Goal: Task Accomplishment & Management: Manage account settings

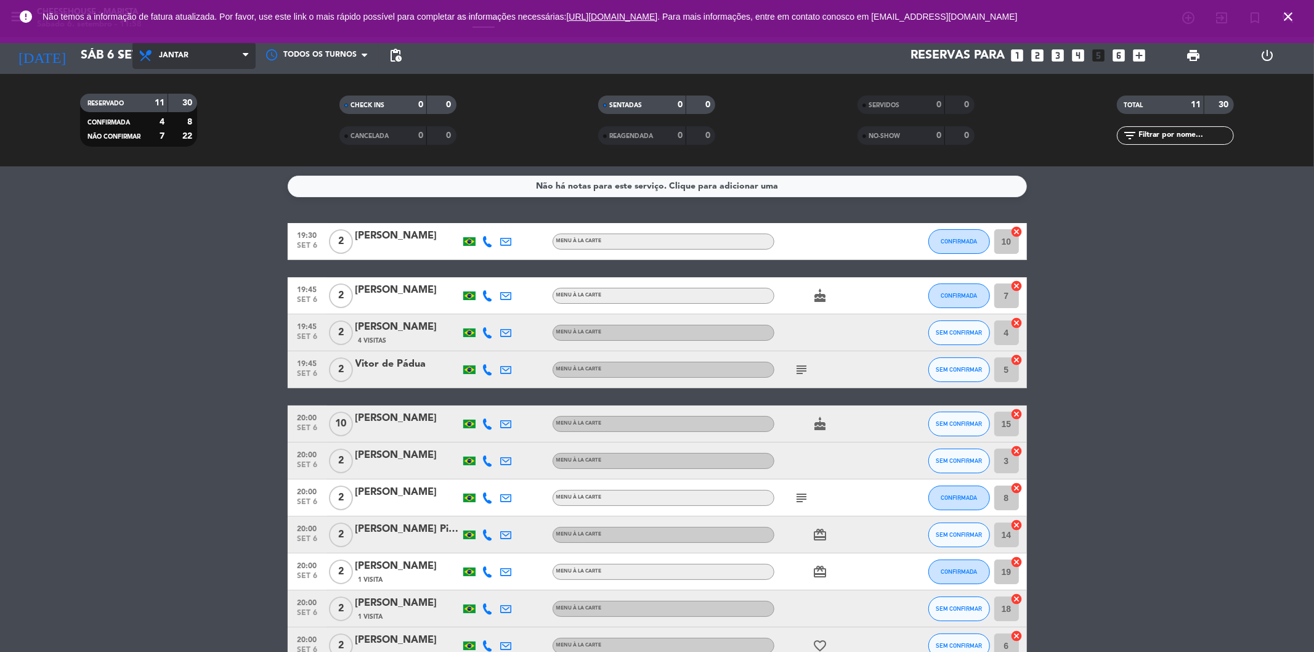
click at [204, 59] on span "Jantar" at bounding box center [193, 55] width 123 height 27
click at [182, 108] on div "menu Cheesehouse - [PERSON_NAME] 6. setembro - 11:58 Minhas reservas Mesas seme…" at bounding box center [657, 83] width 1314 height 166
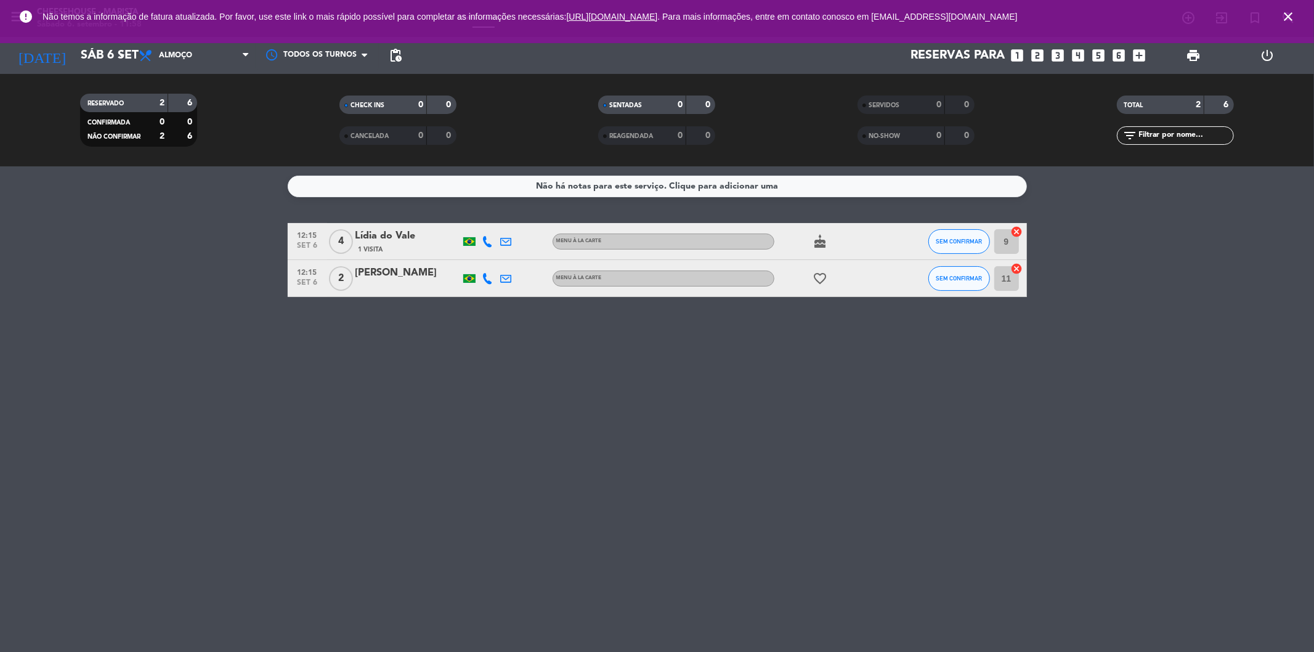
click at [1292, 19] on icon "close" at bounding box center [1288, 16] width 15 height 15
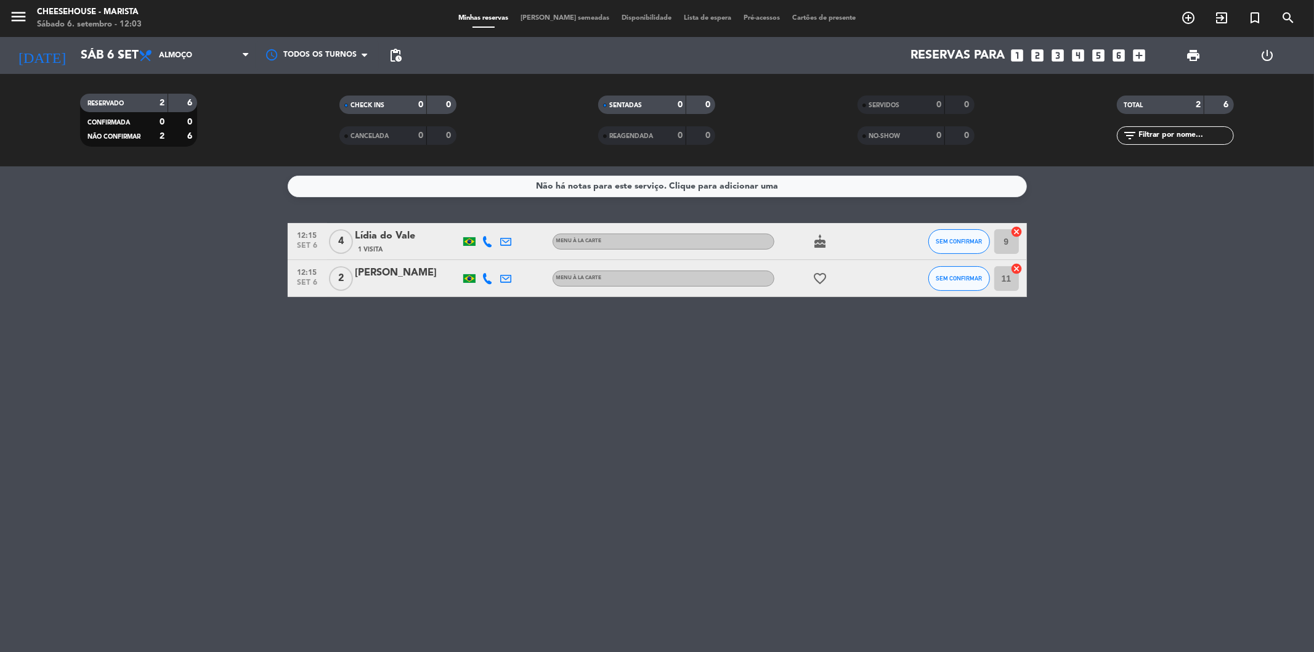
drag, startPoint x: 715, startPoint y: 424, endPoint x: 1297, endPoint y: 395, distance: 582.8
click at [732, 438] on div "Não há notas para este serviço. Clique para adicionar uma 12:15 [DATE] 4 Lídia …" at bounding box center [657, 408] width 1314 height 485
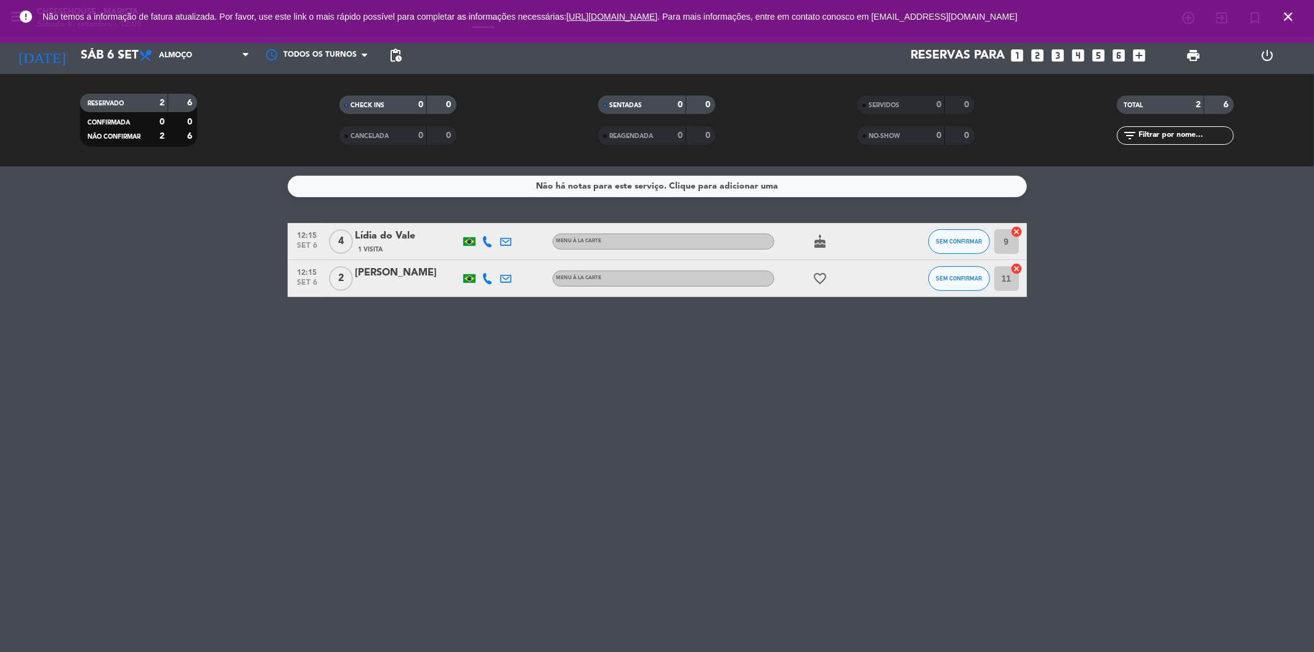
click at [1281, 12] on icon "close" at bounding box center [1288, 16] width 15 height 15
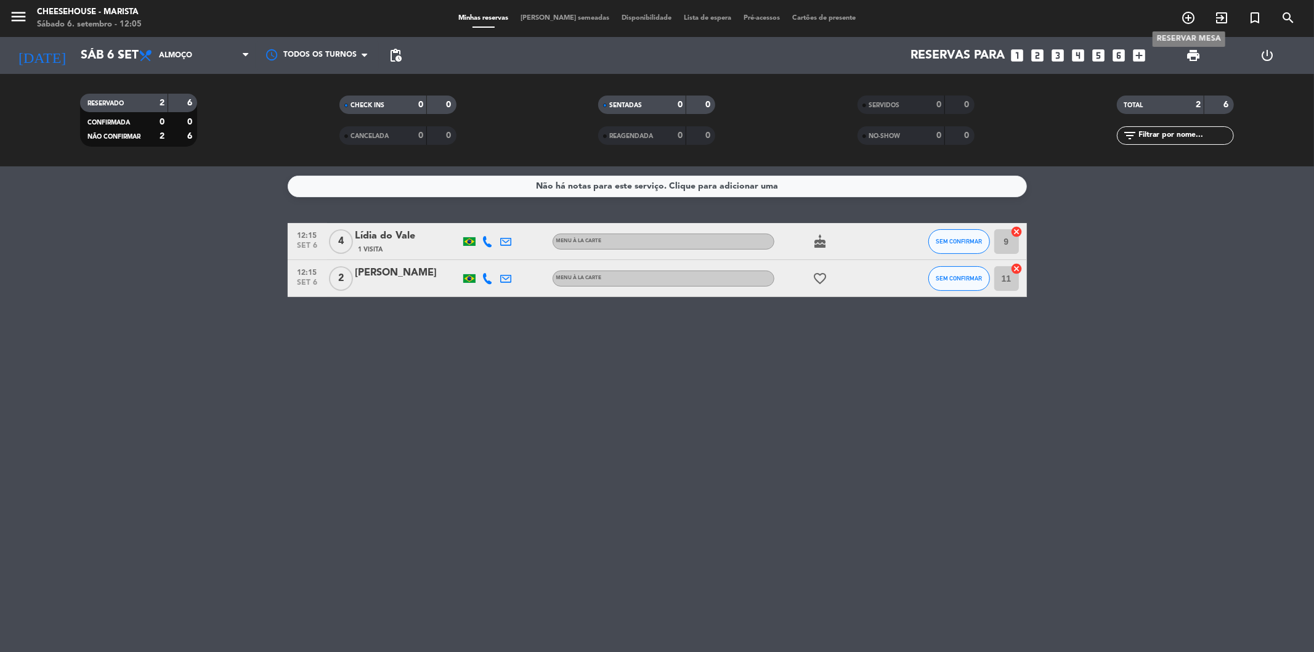
click at [1190, 15] on icon "add_circle_outline" at bounding box center [1188, 17] width 15 height 15
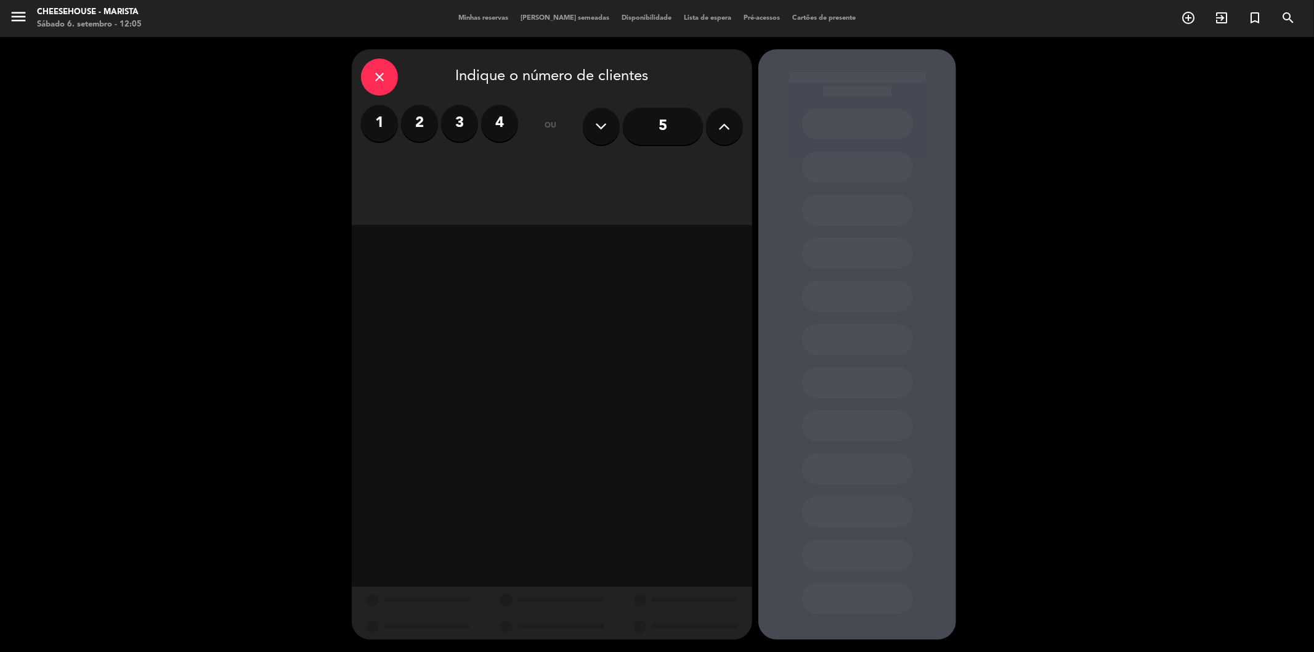
click at [416, 121] on label "2" at bounding box center [419, 123] width 37 height 37
click at [636, 171] on div "Jantar" at bounding box center [649, 168] width 190 height 25
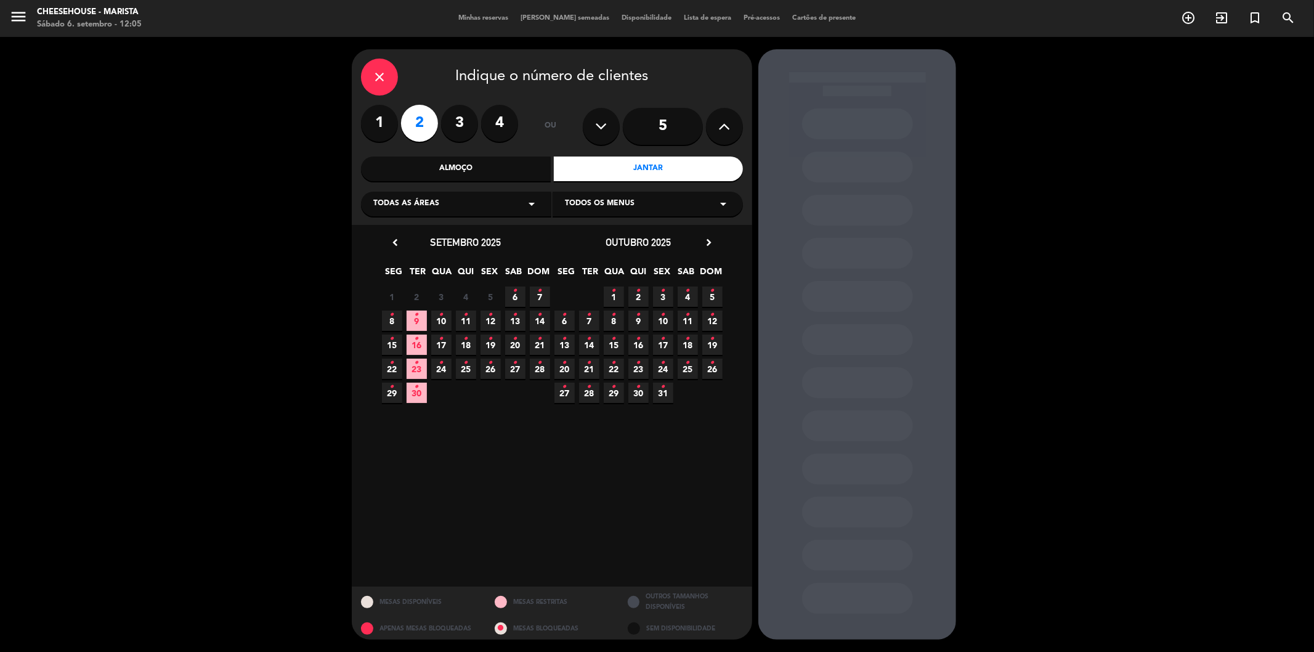
click at [464, 317] on icon "•" at bounding box center [466, 315] width 4 height 20
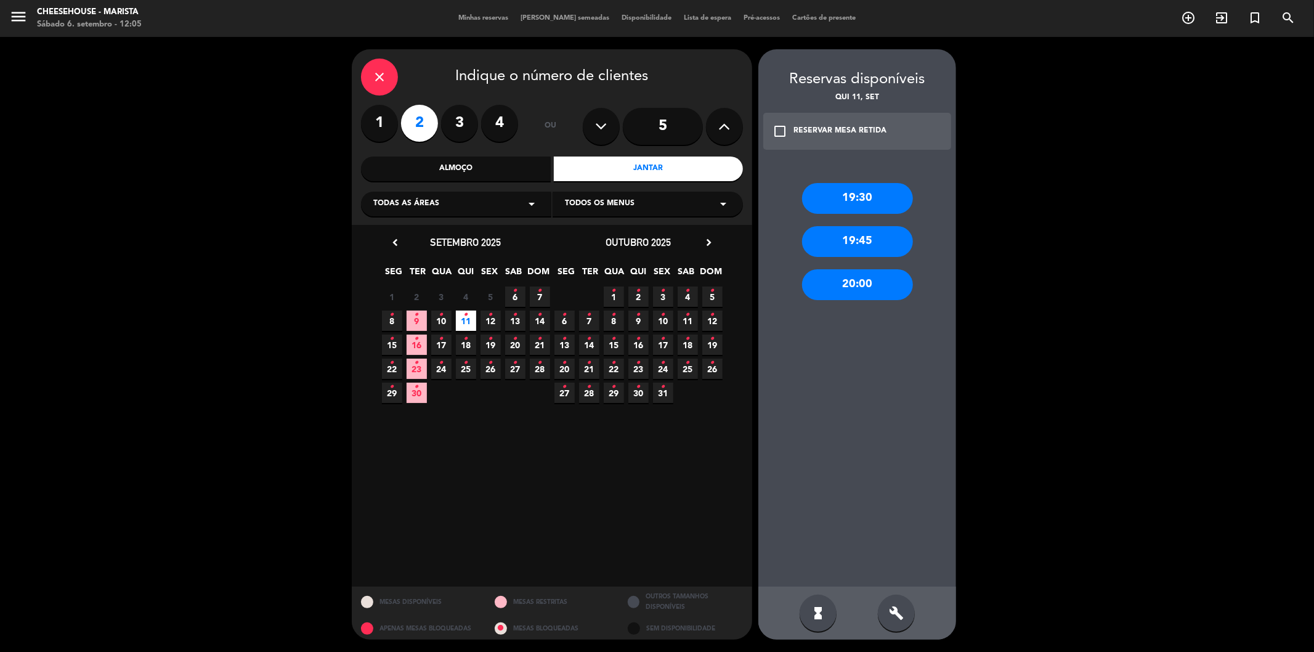
click at [845, 278] on div "20:00" at bounding box center [857, 284] width 111 height 31
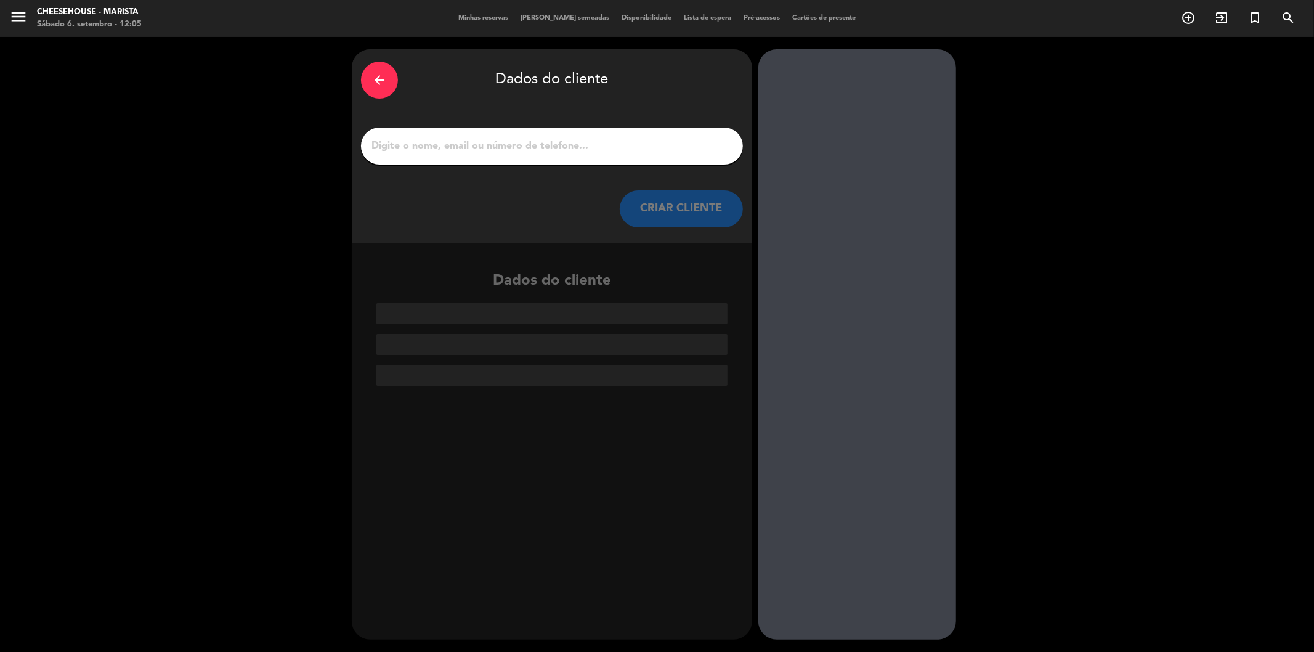
click at [398, 149] on input "1" at bounding box center [551, 145] width 363 height 17
paste input "[PERSON_NAME]"
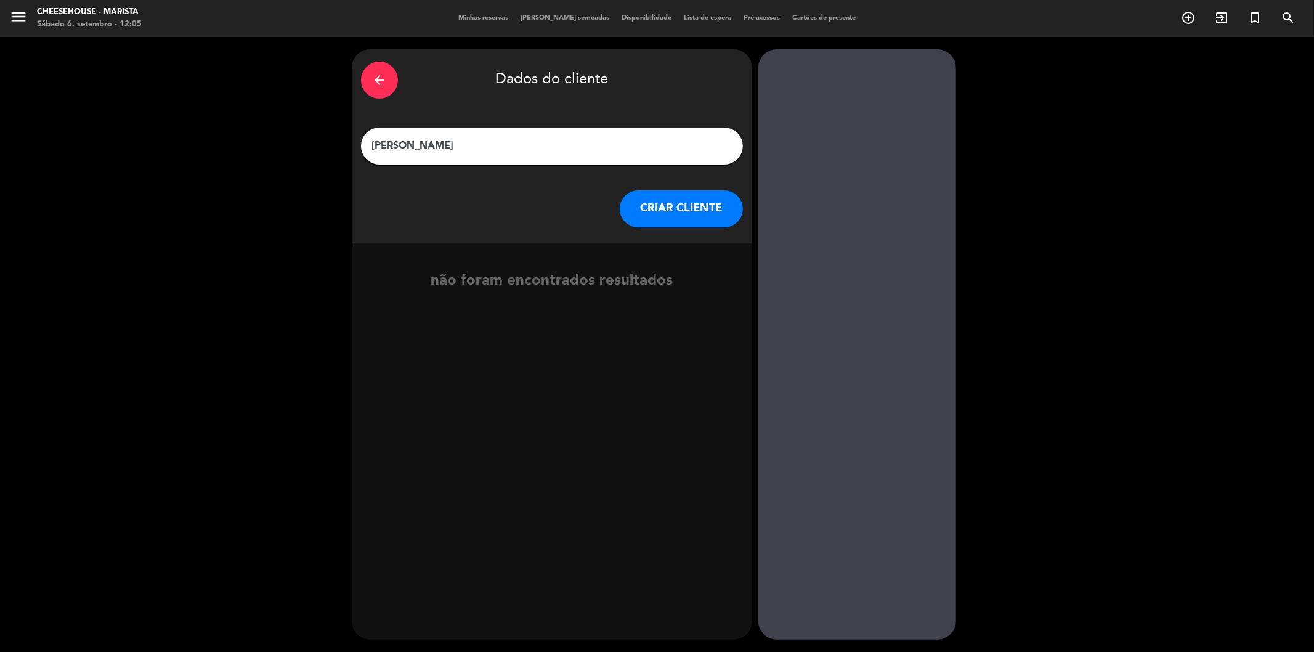
type input "[PERSON_NAME]"
click at [668, 209] on button "CRIAR CLIENTE" at bounding box center [681, 208] width 123 height 37
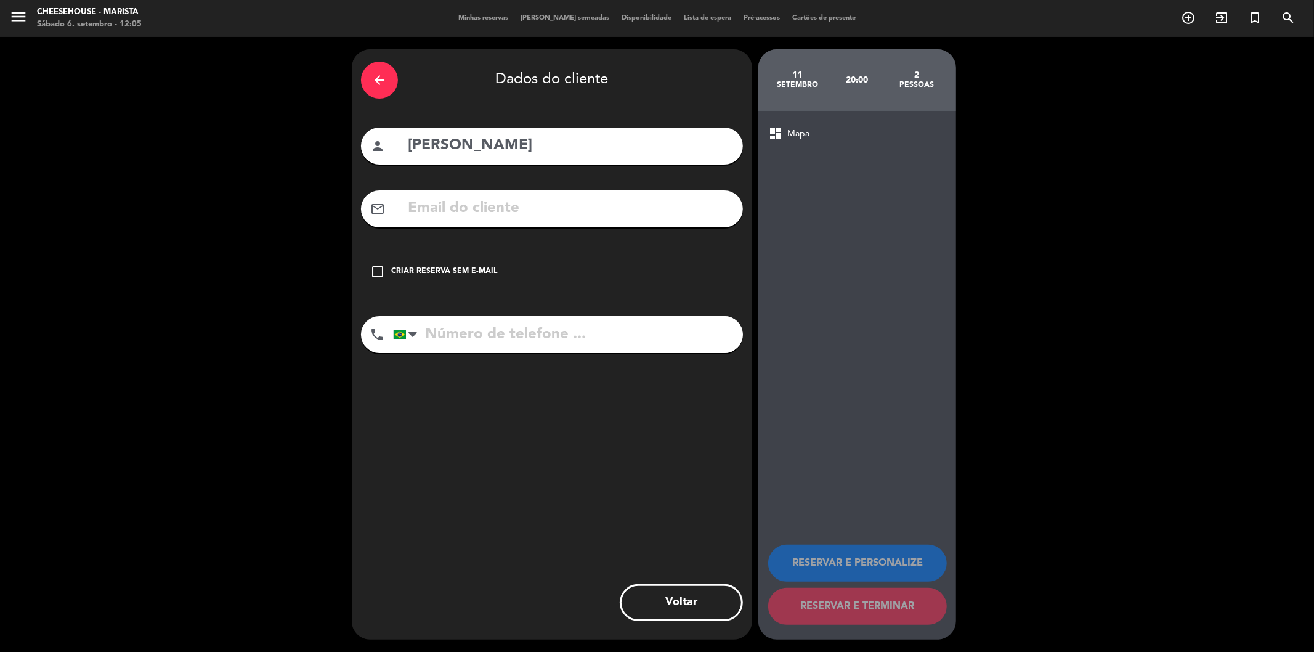
click at [380, 269] on icon "check_box_outline_blank" at bounding box center [377, 271] width 15 height 15
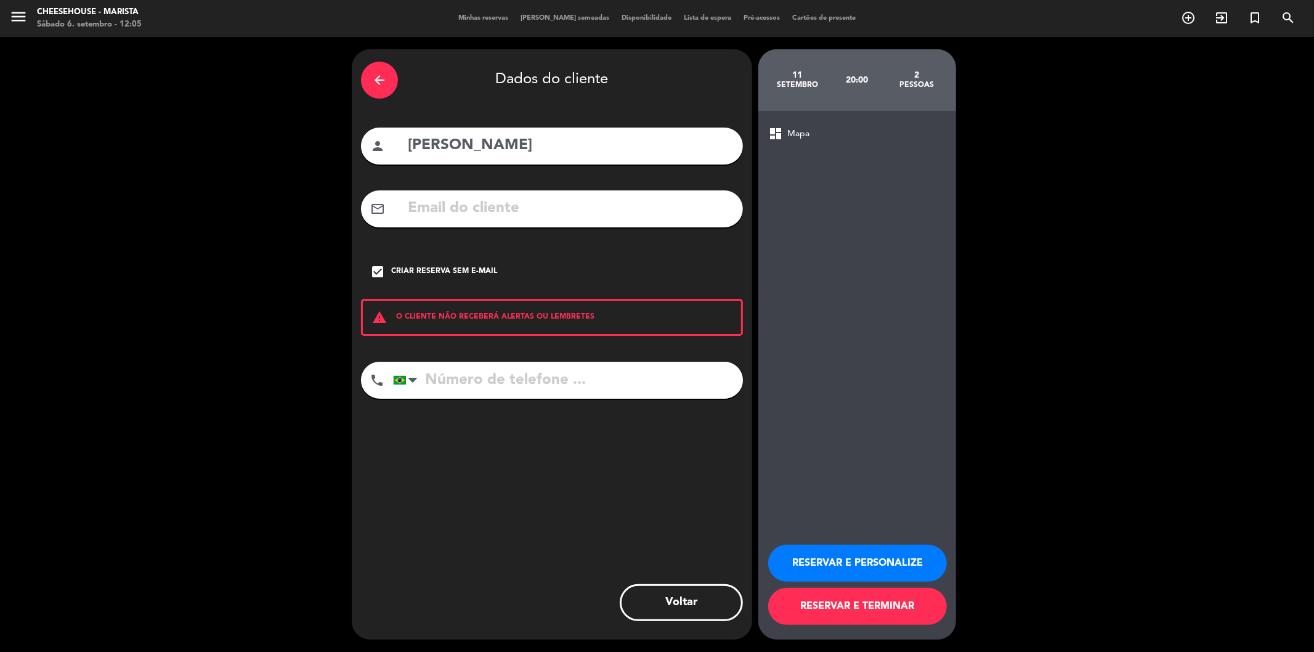
click at [862, 601] on button "RESERVAR E TERMINAR" at bounding box center [857, 606] width 179 height 37
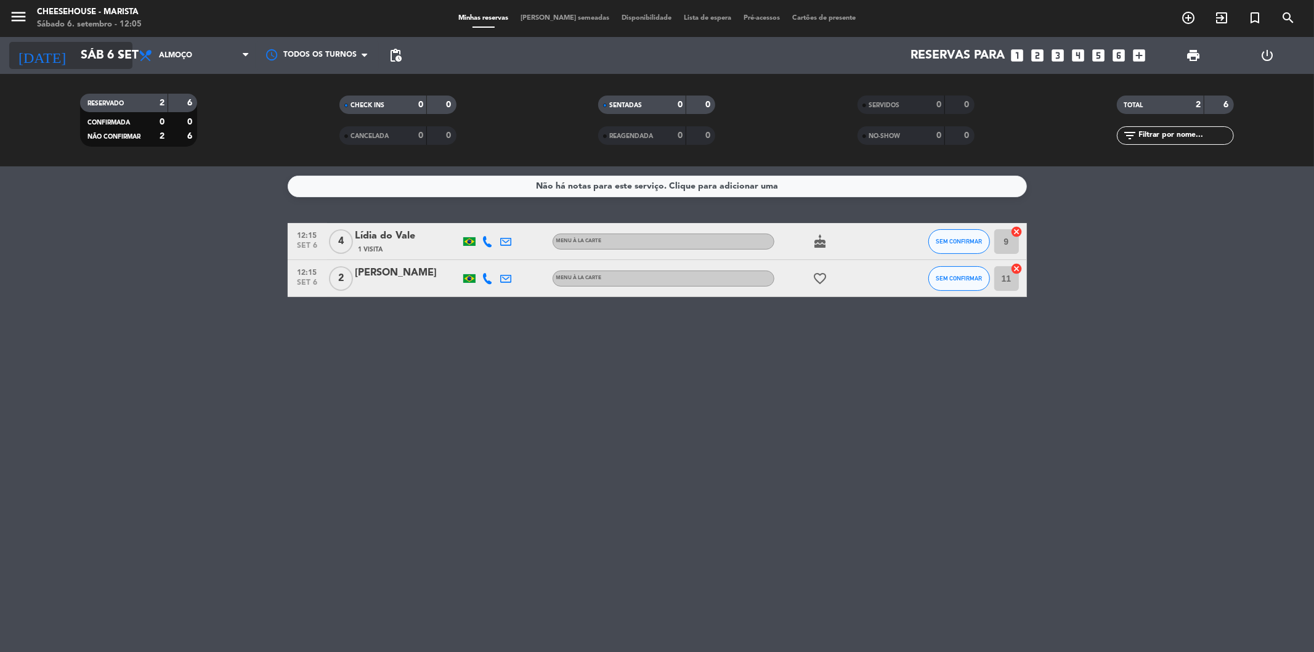
click at [95, 59] on input "Sáb 6 set" at bounding box center [153, 55] width 156 height 27
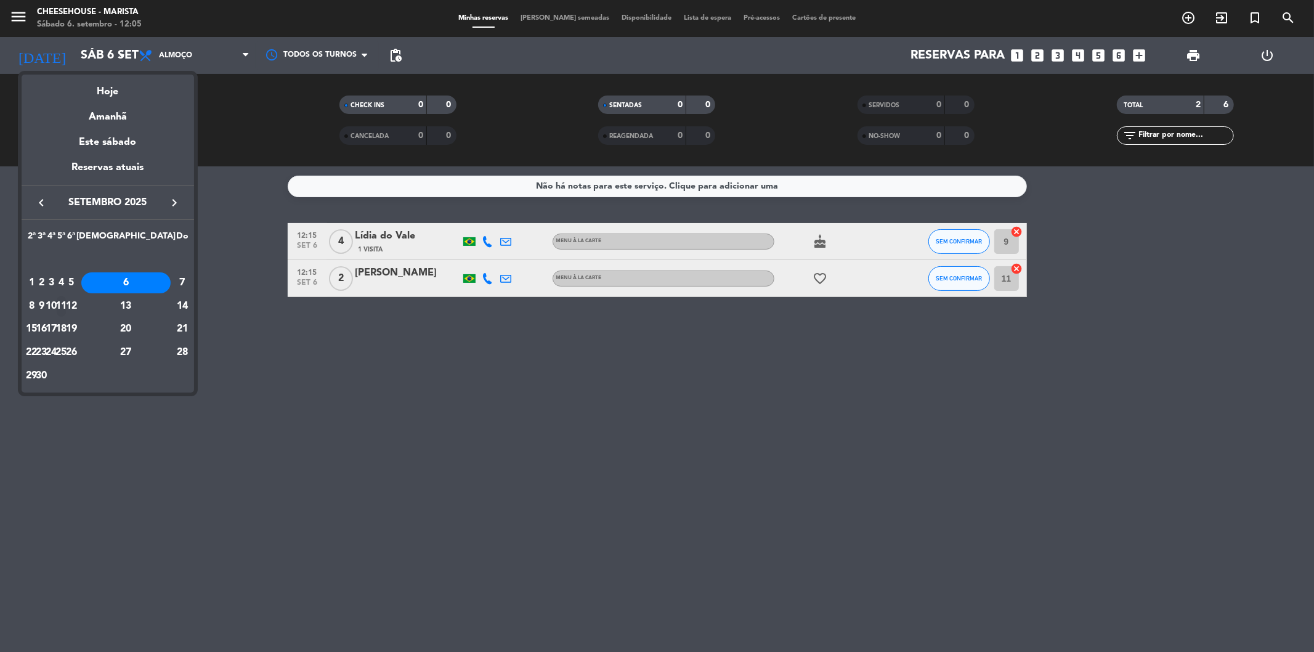
click at [66, 307] on div "11" at bounding box center [61, 306] width 9 height 21
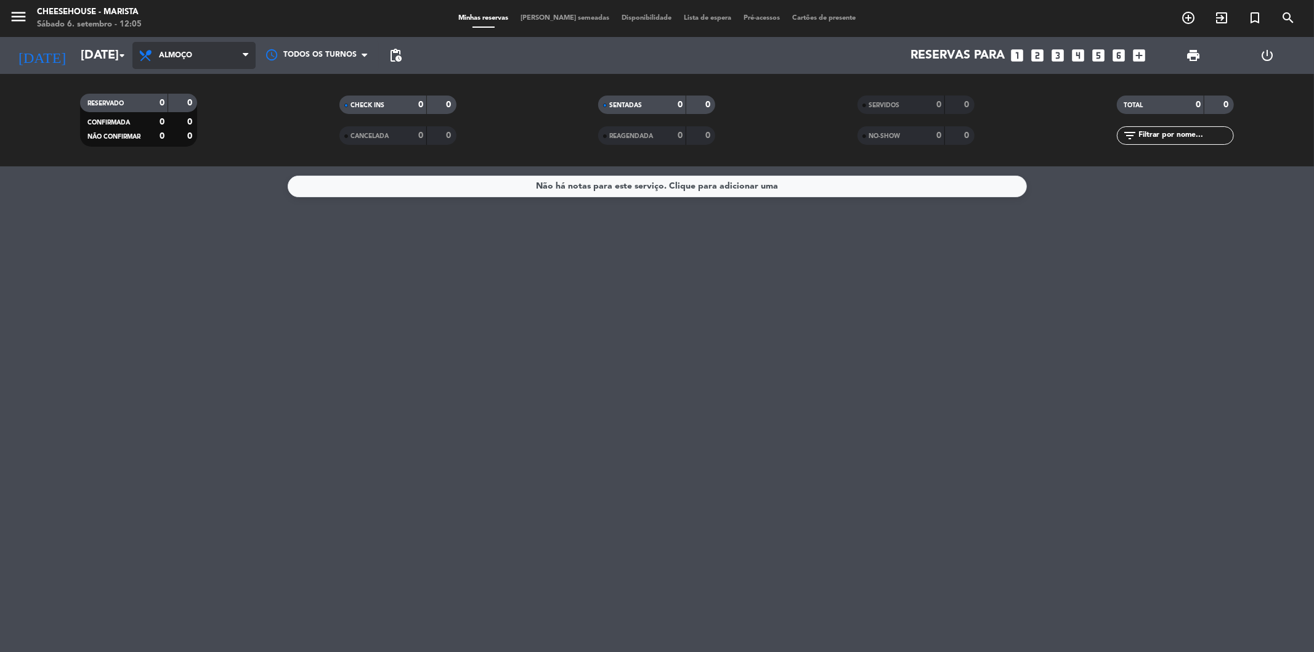
click at [179, 43] on span "Almoço" at bounding box center [193, 55] width 123 height 27
click at [192, 137] on div "menu Cheesehouse - [PERSON_NAME] 6. setembro - 12:05 Minhas reservas Mesas seme…" at bounding box center [657, 83] width 1314 height 166
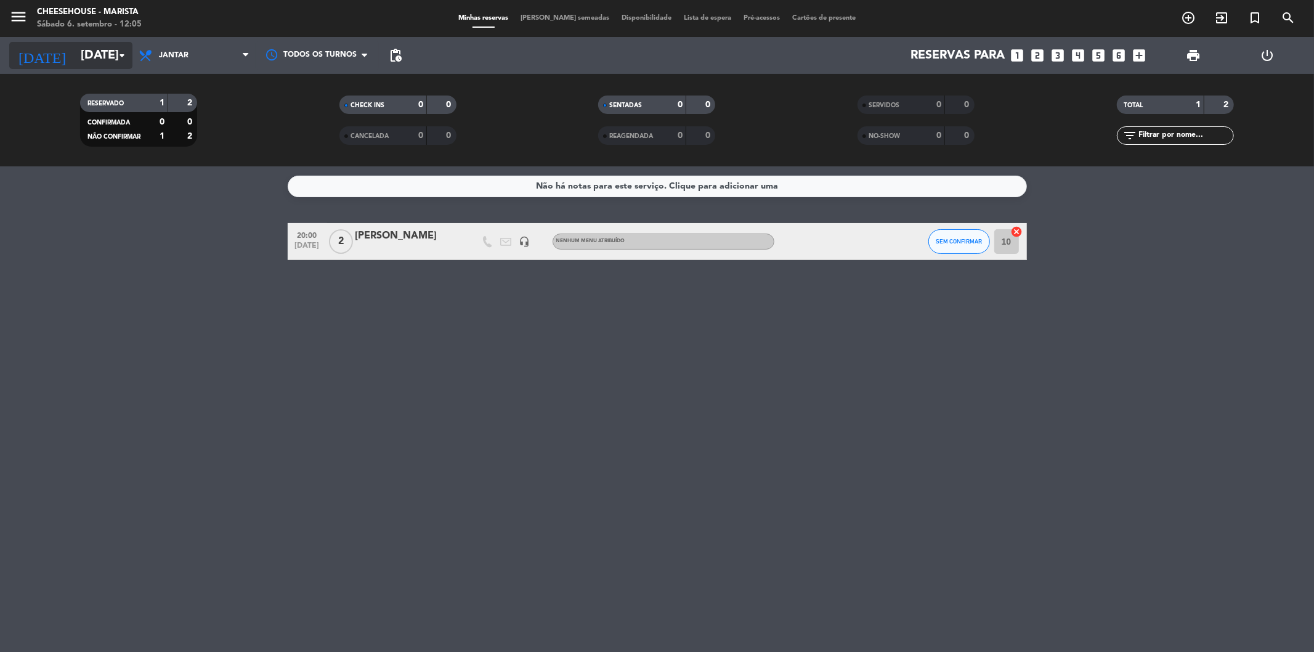
click at [83, 52] on input "[DATE]" at bounding box center [153, 55] width 156 height 27
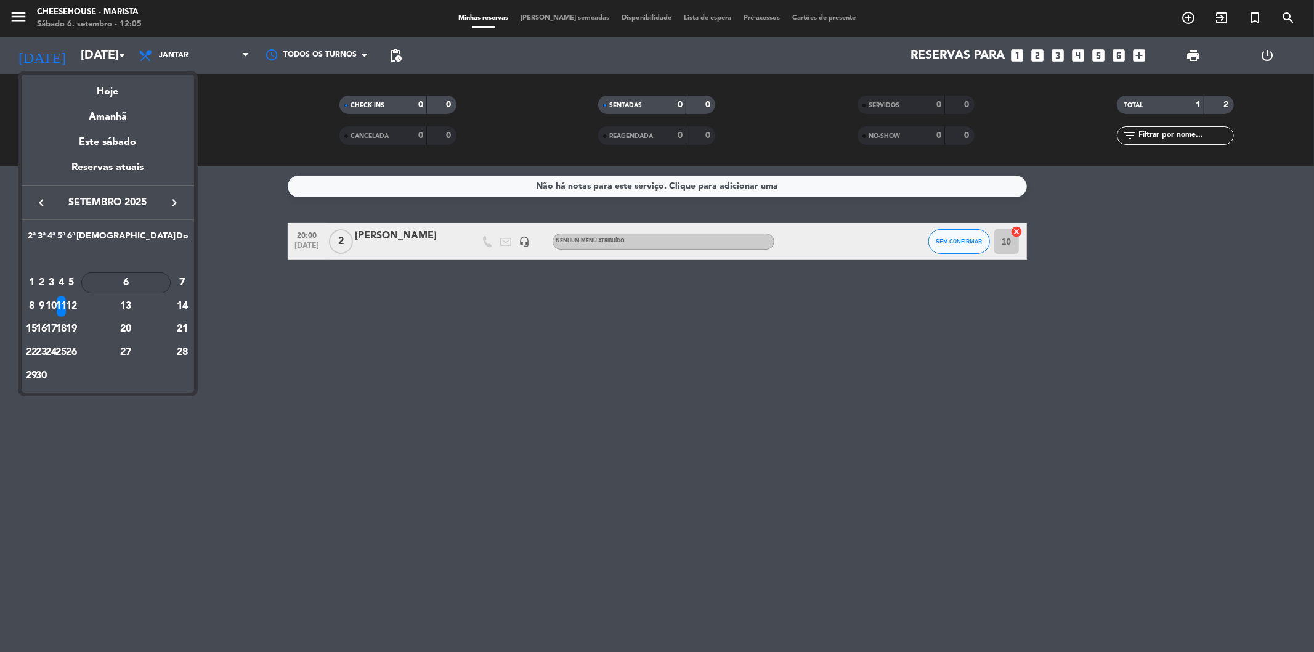
click at [153, 281] on div "6" at bounding box center [125, 282] width 89 height 21
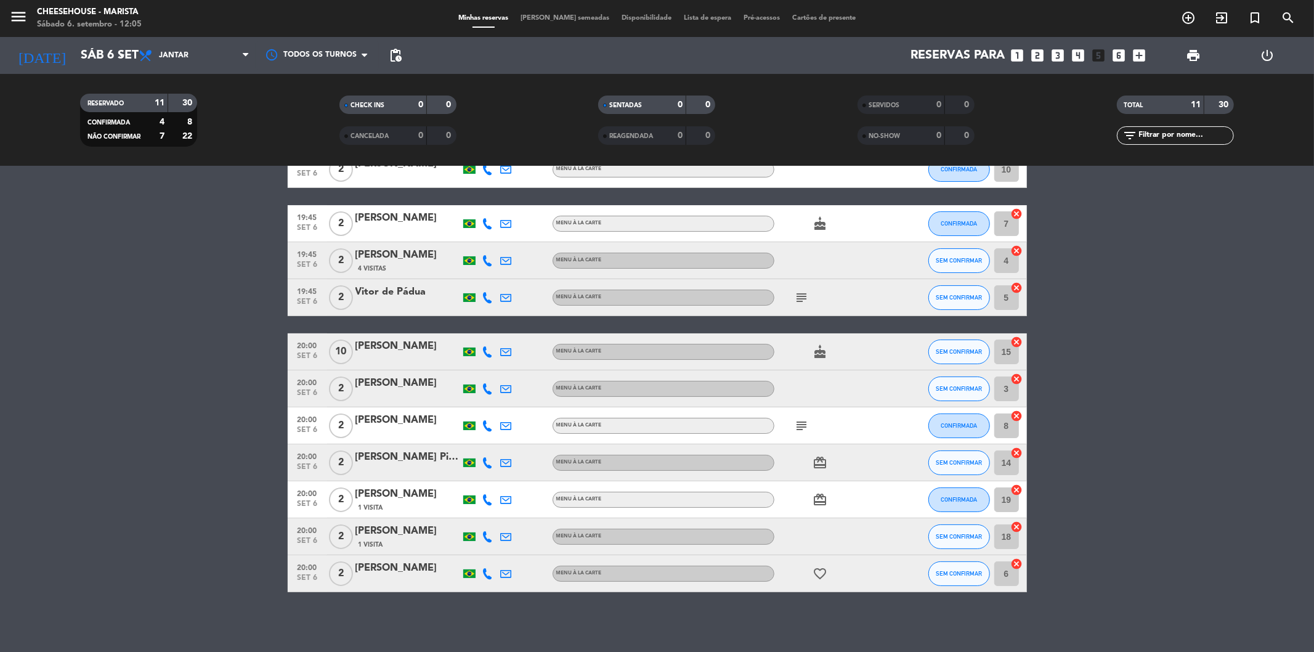
scroll to position [73, 0]
click at [801, 426] on icon "subject" at bounding box center [802, 425] width 15 height 15
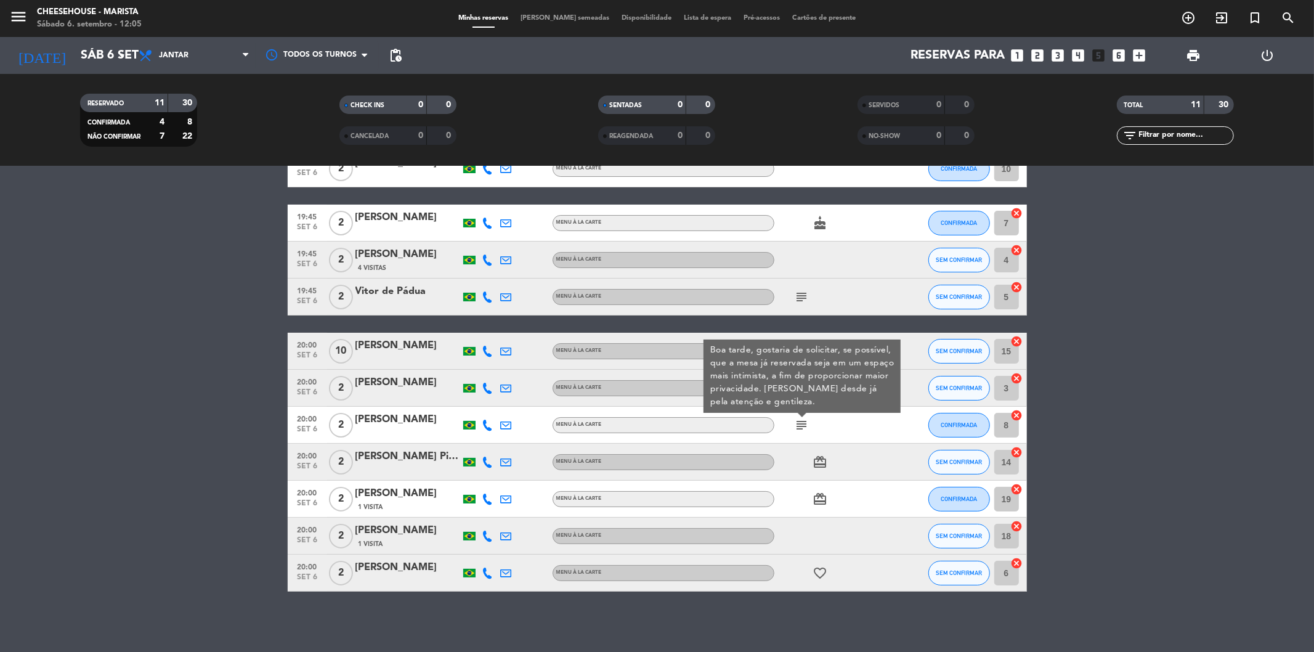
click at [1132, 342] on bookings-row "19:30 [DATE] 2 [PERSON_NAME] MENU À LA CARTE CONFIRMADA 10 cancel 19:45 [DATE] …" at bounding box center [657, 370] width 1314 height 441
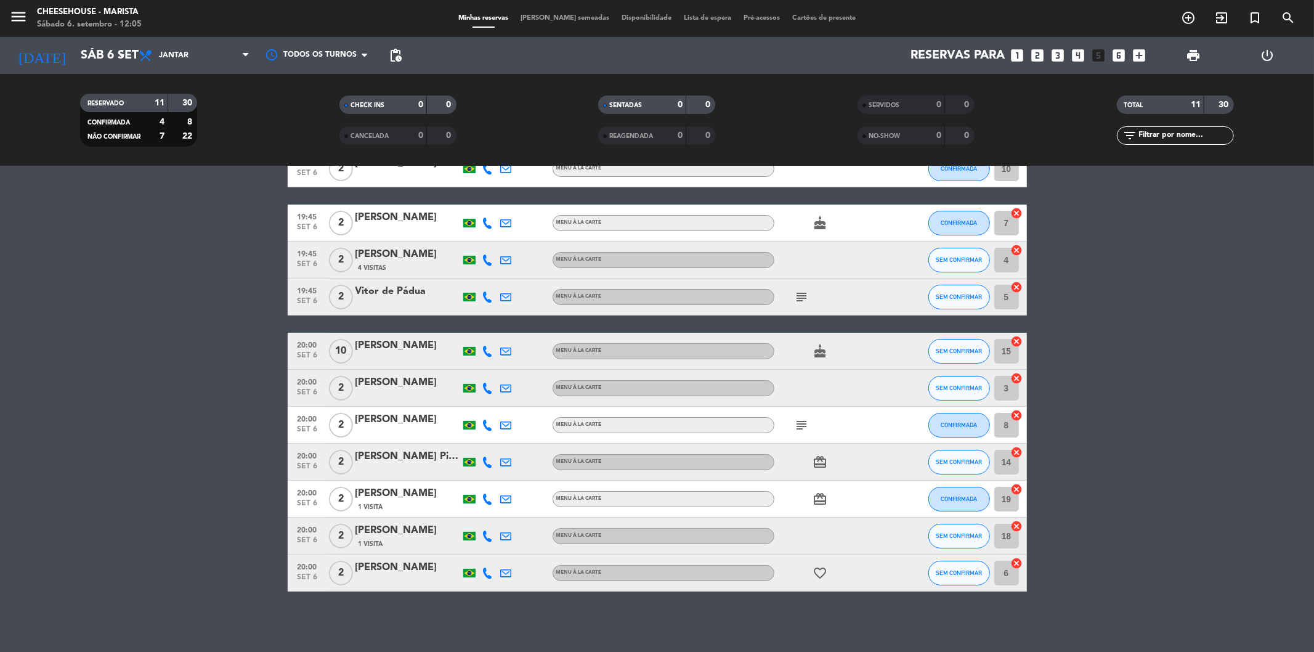
click at [804, 294] on icon "subject" at bounding box center [802, 297] width 15 height 15
click at [1125, 315] on bookings-row "19:30 [DATE] 2 [PERSON_NAME] MENU À LA CARTE CONFIRMADA 10 cancel 19:45 [DATE] …" at bounding box center [657, 370] width 1314 height 441
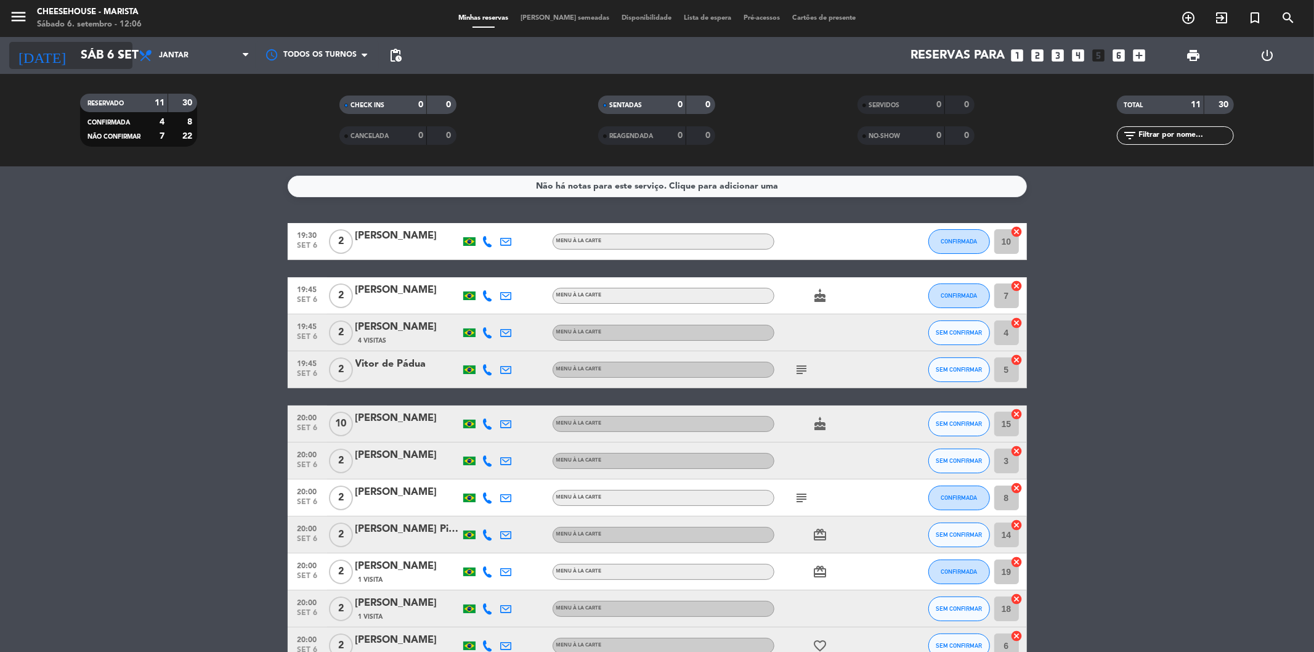
click at [75, 50] on input "Sáb 6 set" at bounding box center [153, 55] width 156 height 27
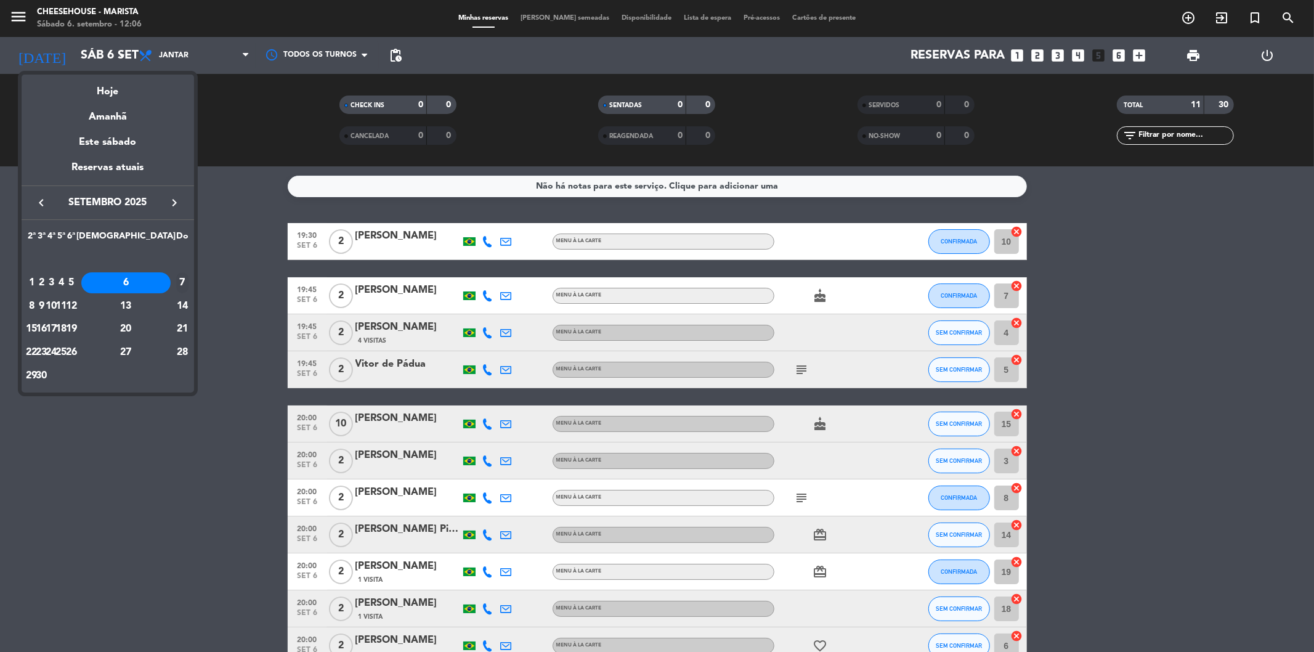
click at [176, 278] on div "7" at bounding box center [182, 282] width 12 height 21
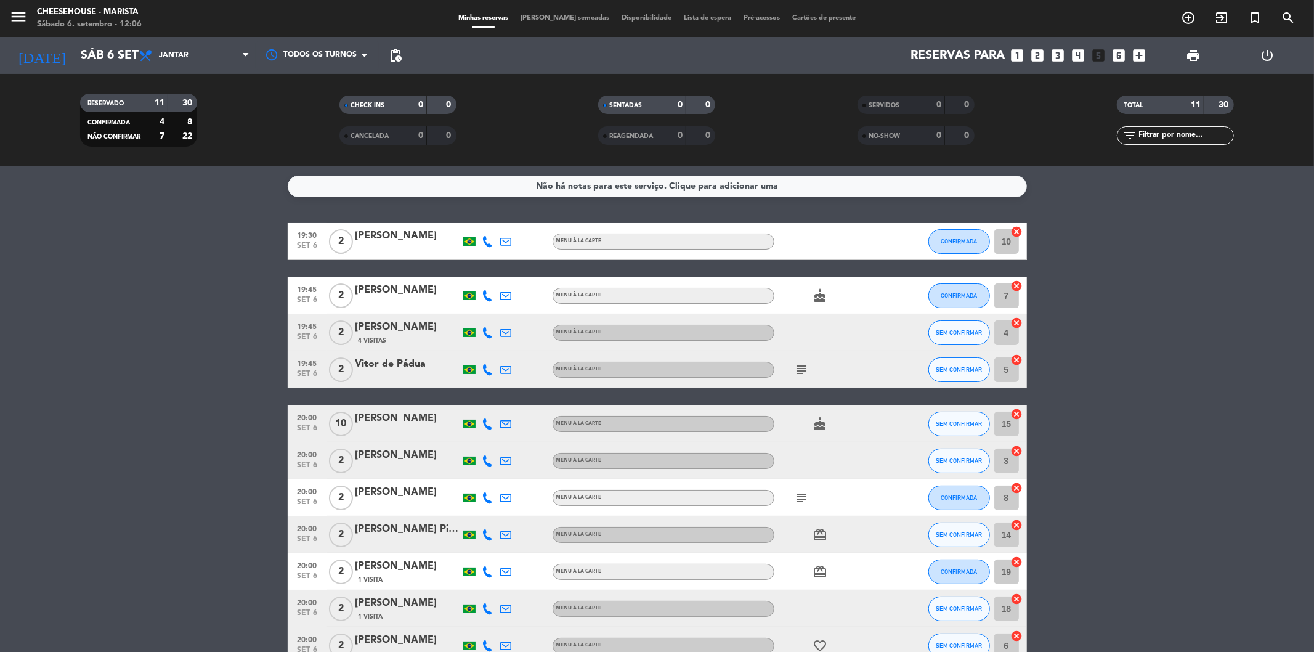
type input "Dom 7 set"
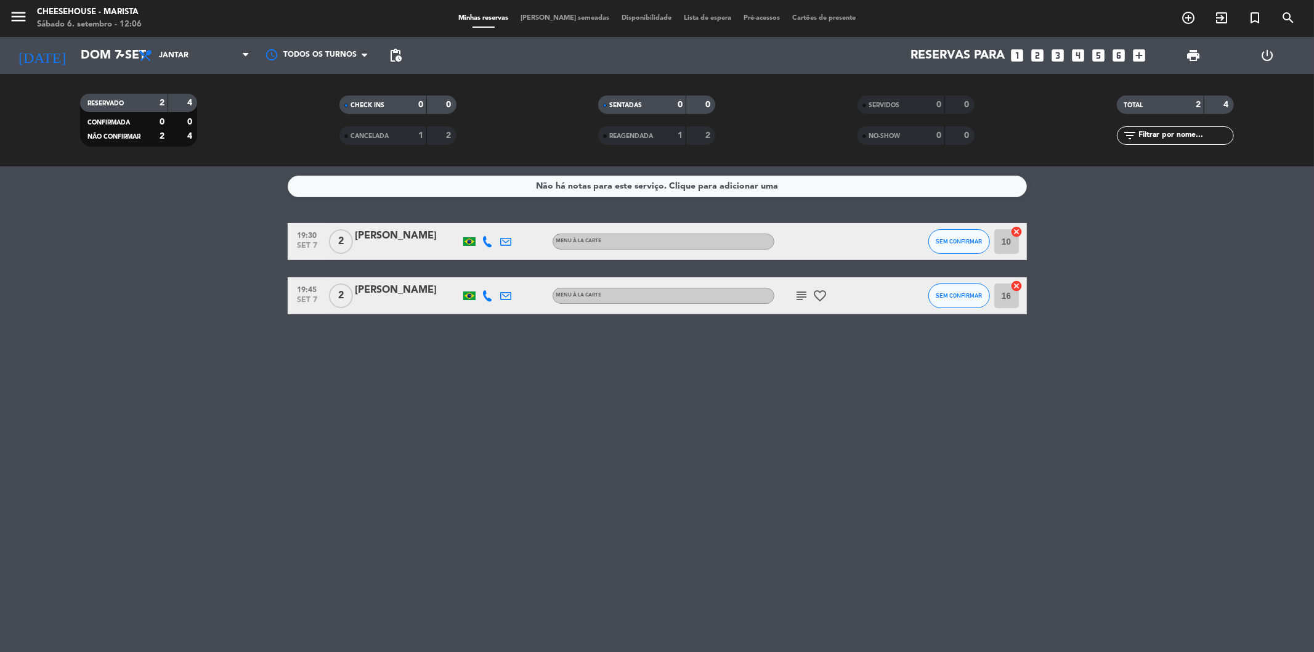
click at [801, 291] on icon "subject" at bounding box center [802, 295] width 15 height 15
drag, startPoint x: 800, startPoint y: 367, endPoint x: 542, endPoint y: 496, distance: 288.4
click at [799, 367] on div "Não há notas para este serviço. Clique para adicionar uma 19:30 [DATE] 2 [PERSO…" at bounding box center [657, 408] width 1314 height 485
